Goal: Task Accomplishment & Management: Use online tool/utility

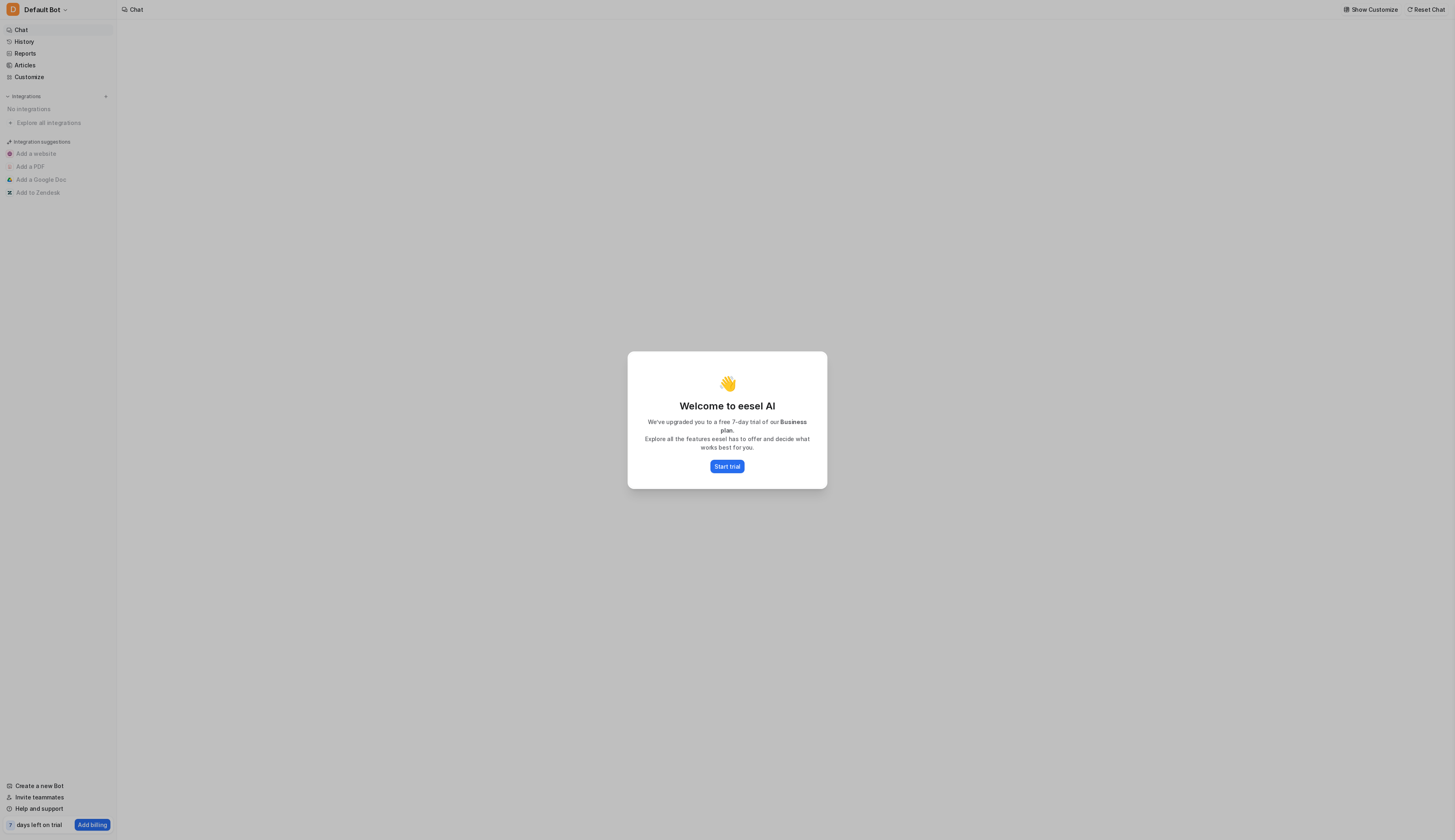
type textarea "**********"
click at [727, 462] on button "Start trial" at bounding box center [728, 466] width 34 height 14
